Goal: Information Seeking & Learning: Find specific fact

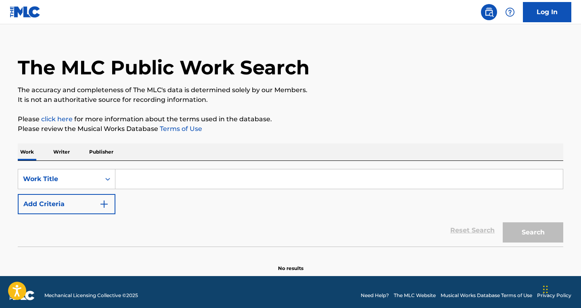
scroll to position [18, 0]
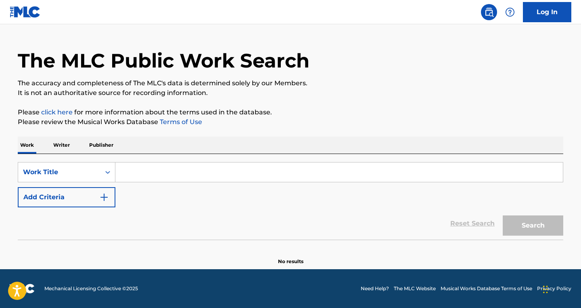
click at [250, 169] on input "Search Form" at bounding box center [339, 171] width 448 height 19
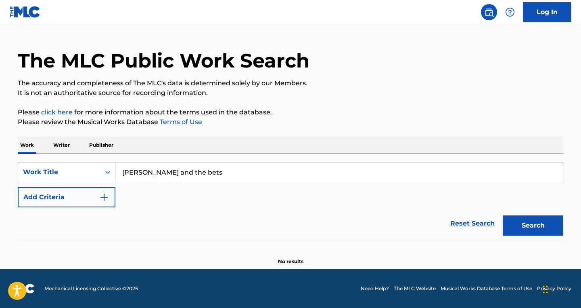
type input "[PERSON_NAME] and the bets"
click at [503, 215] on button "Search" at bounding box center [533, 225] width 61 height 20
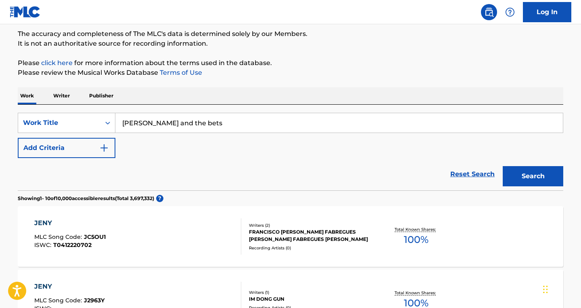
scroll to position [0, 0]
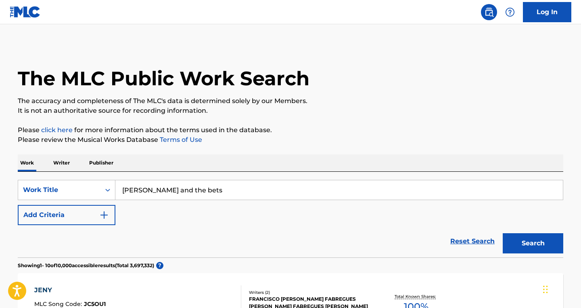
click at [304, 183] on input "[PERSON_NAME] and the bets" at bounding box center [339, 189] width 448 height 19
drag, startPoint x: 279, startPoint y: 186, endPoint x: 63, endPoint y: 174, distance: 216.0
click at [115, 180] on input "[PERSON_NAME] and the bets" at bounding box center [339, 189] width 448 height 19
type input "[PERSON_NAME]"
click at [503, 233] on button "Search" at bounding box center [533, 243] width 61 height 20
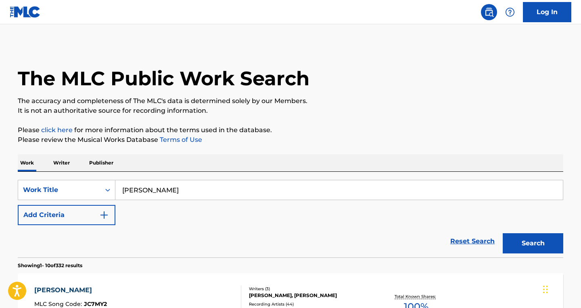
click at [53, 85] on h1 "The MLC Public Work Search" at bounding box center [164, 78] width 292 height 24
click at [28, 14] on img at bounding box center [25, 12] width 31 height 12
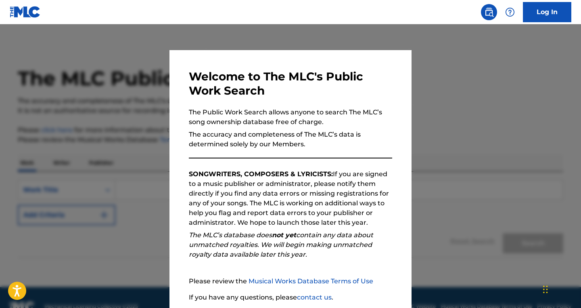
click at [466, 70] on div at bounding box center [290, 178] width 581 height 308
